Goal: Information Seeking & Learning: Learn about a topic

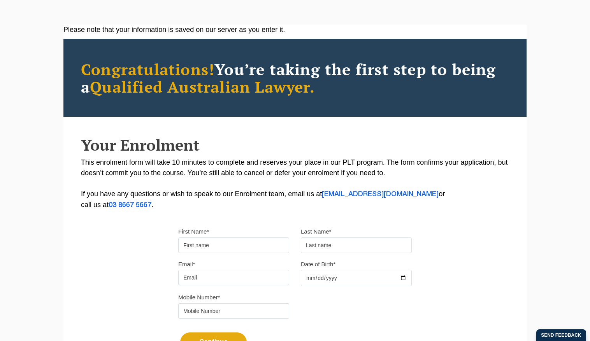
scroll to position [46, 0]
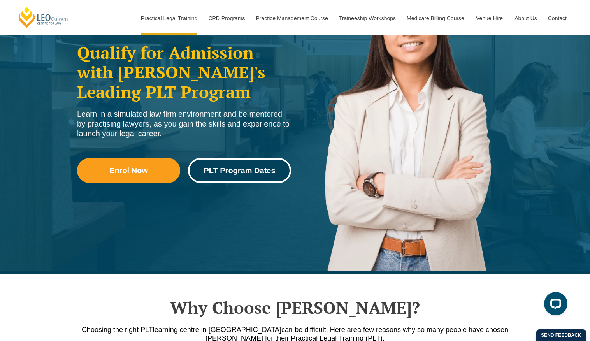
click at [239, 172] on span "PLT Program Dates" at bounding box center [240, 171] width 72 height 8
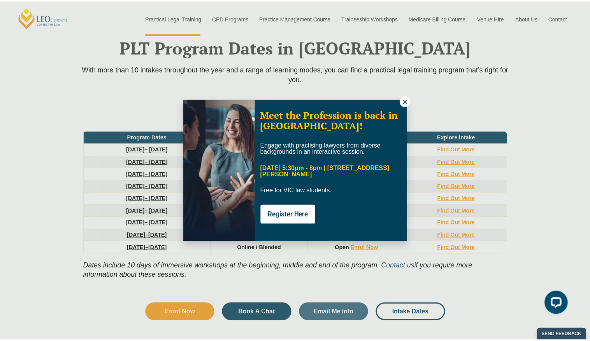
scroll to position [1016, 0]
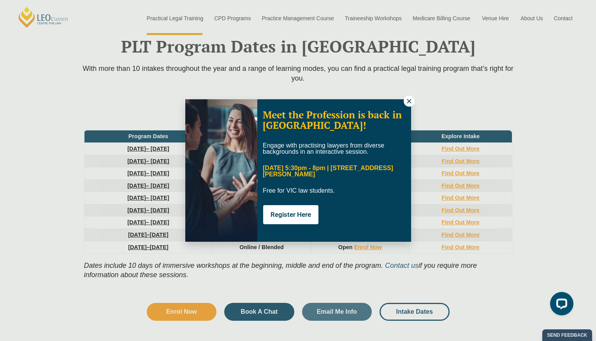
click at [411, 100] on icon at bounding box center [409, 101] width 7 height 7
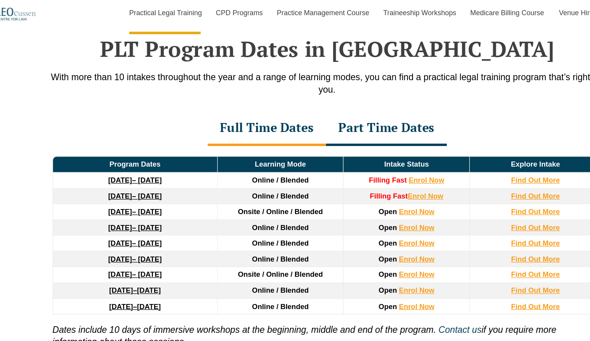
click at [141, 150] on strong "22 September 2025" at bounding box center [134, 149] width 19 height 6
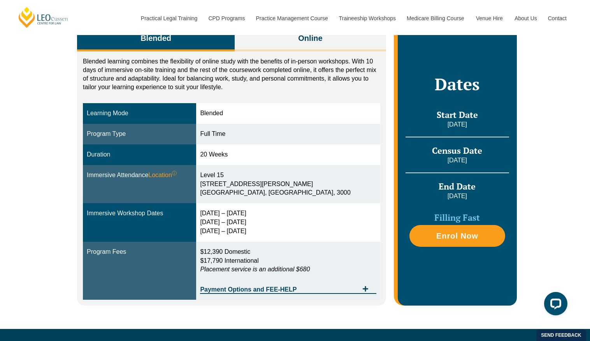
scroll to position [177, 0]
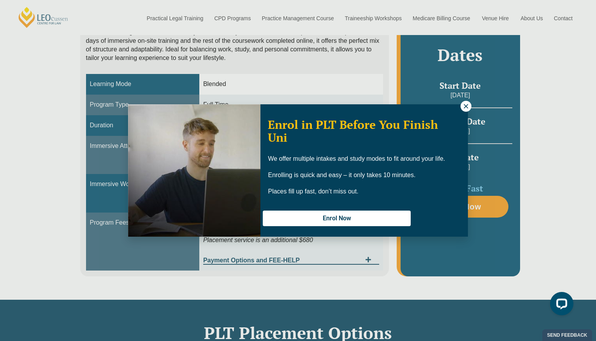
click at [464, 108] on icon at bounding box center [465, 106] width 7 height 7
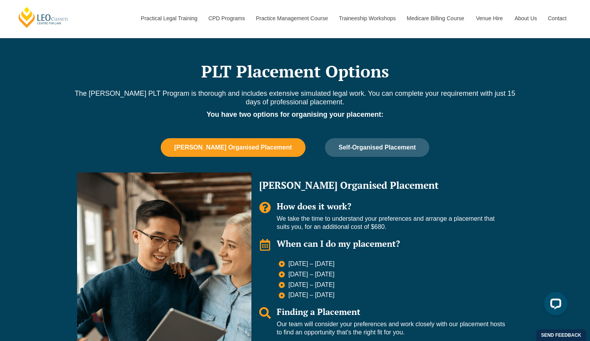
scroll to position [423, 0]
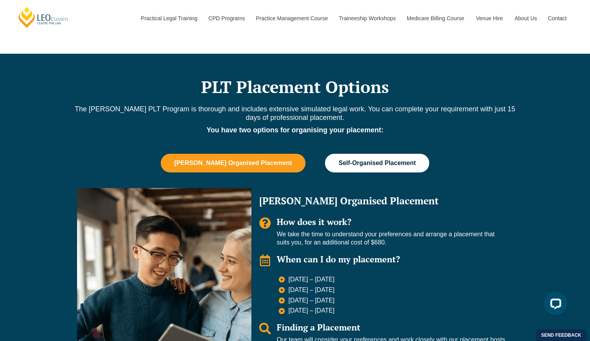
click at [374, 160] on span "Self-Organised Placement" at bounding box center [377, 163] width 77 height 7
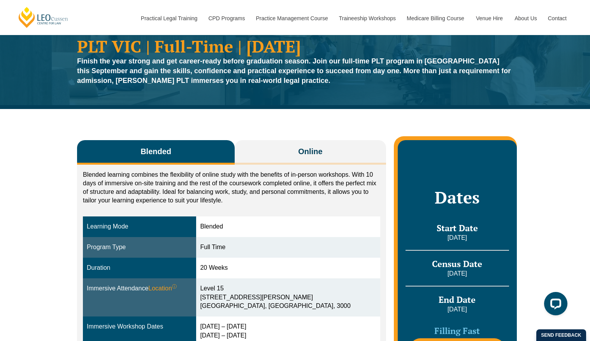
scroll to position [35, 0]
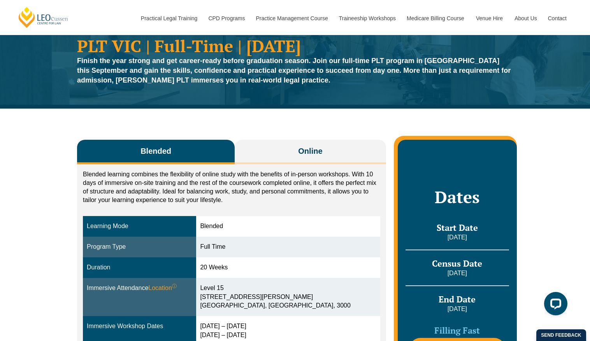
click at [311, 137] on div "Blended Online Blended learning combines the flexibility of online study with t…" at bounding box center [295, 275] width 444 height 333
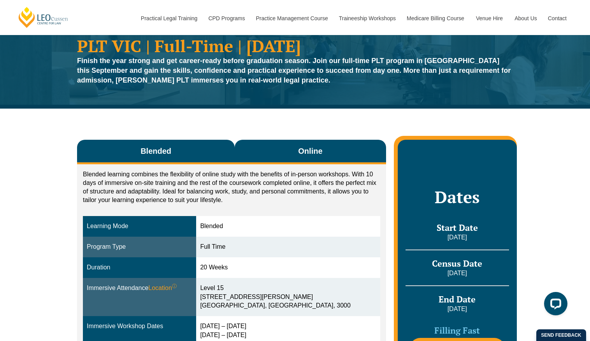
click at [304, 143] on button "Online" at bounding box center [310, 152] width 151 height 25
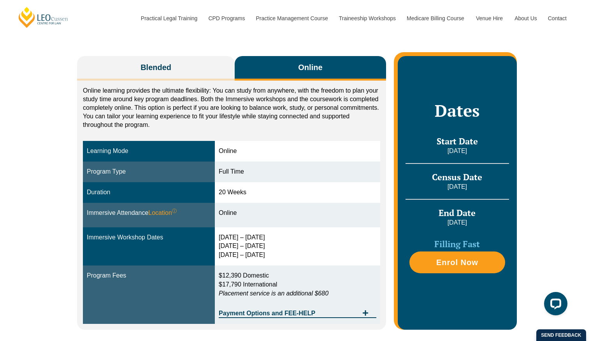
scroll to position [120, 0]
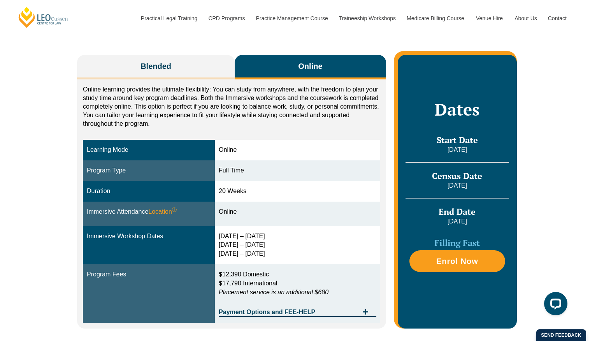
click at [227, 238] on div "30 Sep – 3 Oct 2025 10 – 12 Dec 2025 11 – 13 Feb 2026" at bounding box center [298, 245] width 158 height 27
click at [223, 238] on div "30 Sep – 3 Oct 2025 10 – 12 Dec 2025 11 – 13 Feb 2026" at bounding box center [298, 245] width 158 height 27
click at [242, 236] on div "30 Sep – 3 Oct 2025 10 – 12 Dec 2025 11 – 13 Feb 2026" at bounding box center [298, 245] width 158 height 27
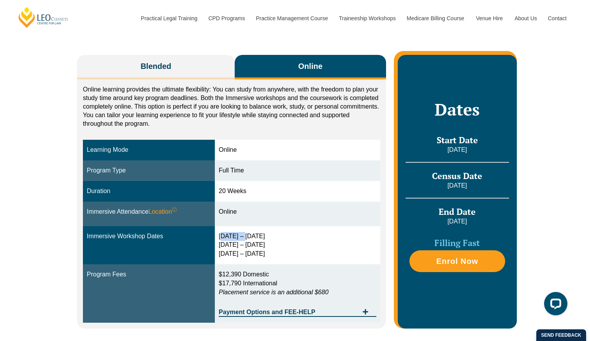
copy div "30 Sep –"
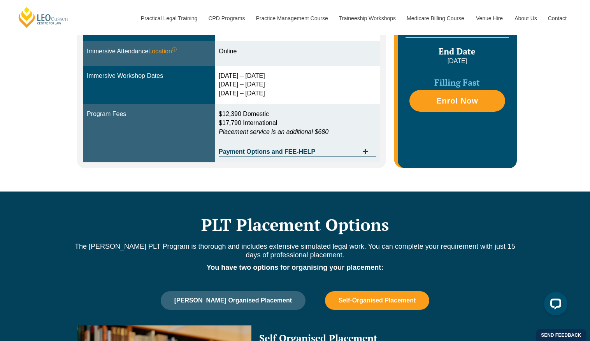
scroll to position [0, 0]
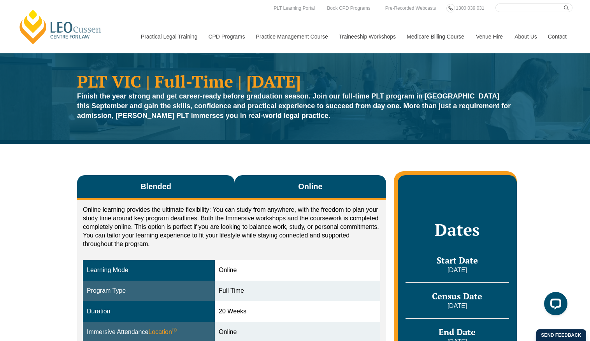
click at [149, 185] on span "Blended" at bounding box center [155, 186] width 31 height 11
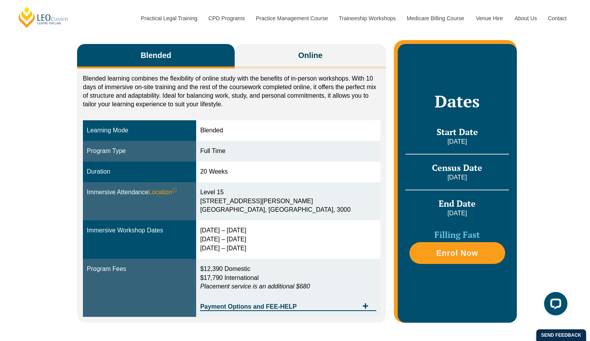
scroll to position [8, 0]
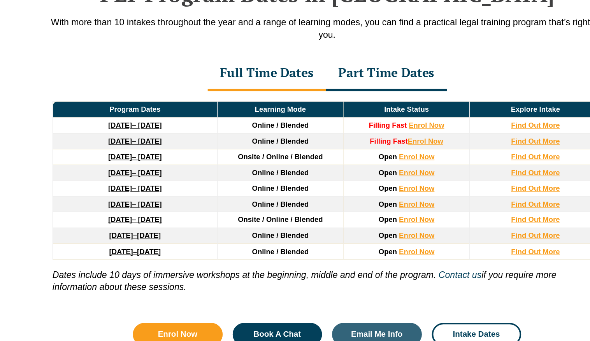
click at [164, 161] on link "8 December 2025 – 8 May 2026" at bounding box center [146, 161] width 42 height 6
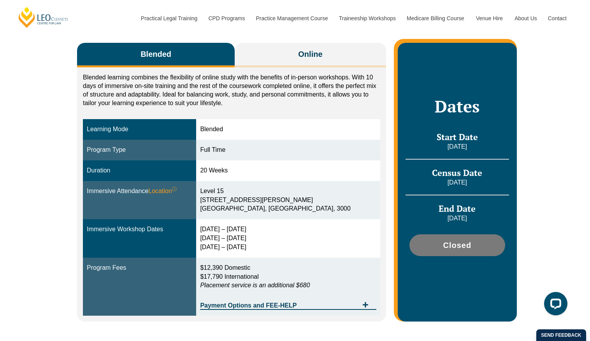
scroll to position [130, 0]
